Goal: Transaction & Acquisition: Download file/media

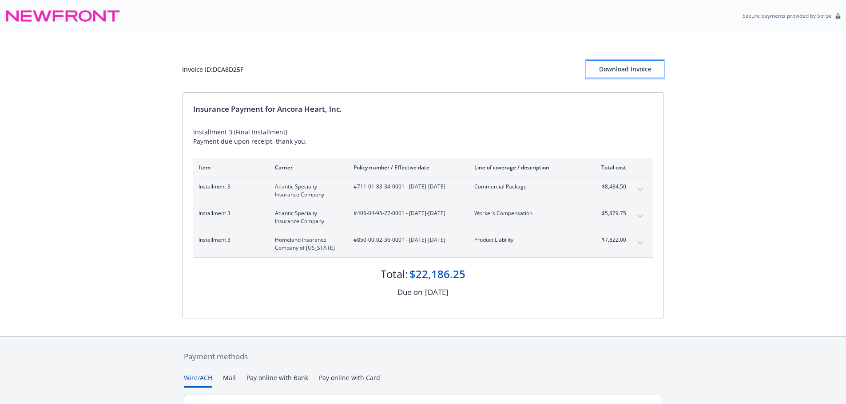
click at [599, 64] on button "Download Invoice" at bounding box center [625, 69] width 78 height 18
click at [782, 135] on div "Invoice ID: DCA8D25F Download Invoice Insurance Payment for Ancora Heart, Inc. …" at bounding box center [423, 184] width 846 height 305
